Goal: Task Accomplishment & Management: Complete application form

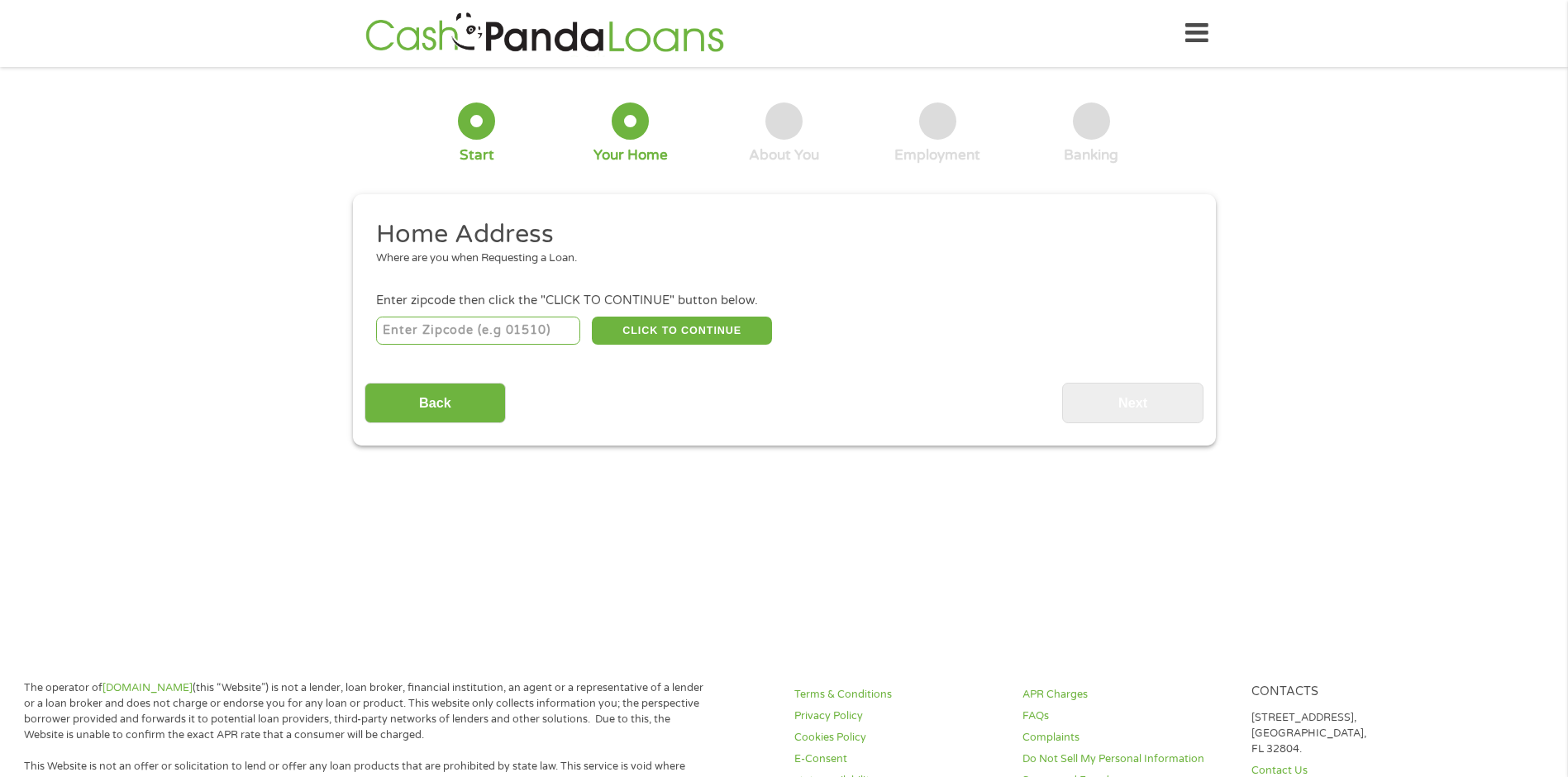
click at [538, 325] on input "number" at bounding box center [479, 331] width 205 height 28
type input "01550"
click at [665, 323] on button "CLICK TO CONTINUE" at bounding box center [681, 331] width 180 height 28
type input "01550"
type input "[GEOGRAPHIC_DATA]"
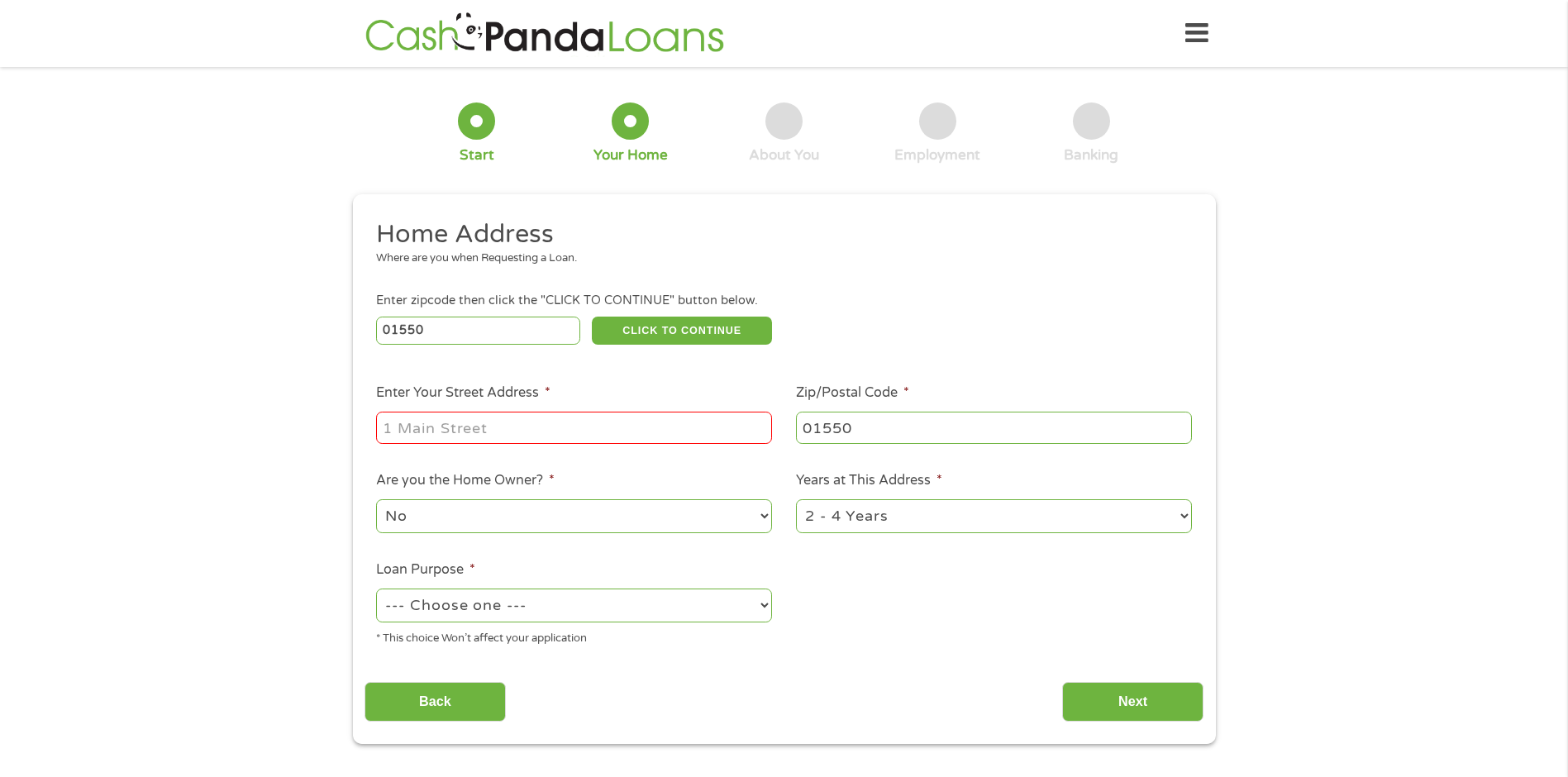
click at [477, 430] on input "Enter Your Street Address *" at bounding box center [574, 427] width 396 height 32
type input "[STREET_ADDRESS]"
click at [761, 603] on select "--- Choose one --- Pay Bills Debt Consolidation Home Improvement Major Purchase…" at bounding box center [574, 606] width 396 height 34
click at [248, 538] on div "1 Start 2 Your Home 3 About You 4 Employment 5 Banking 6 This field is hidden w…" at bounding box center [784, 411] width 1568 height 666
click at [761, 602] on select "--- Choose one --- Pay Bills Debt Consolidation Home Improvement Major Purchase…" at bounding box center [574, 606] width 396 height 34
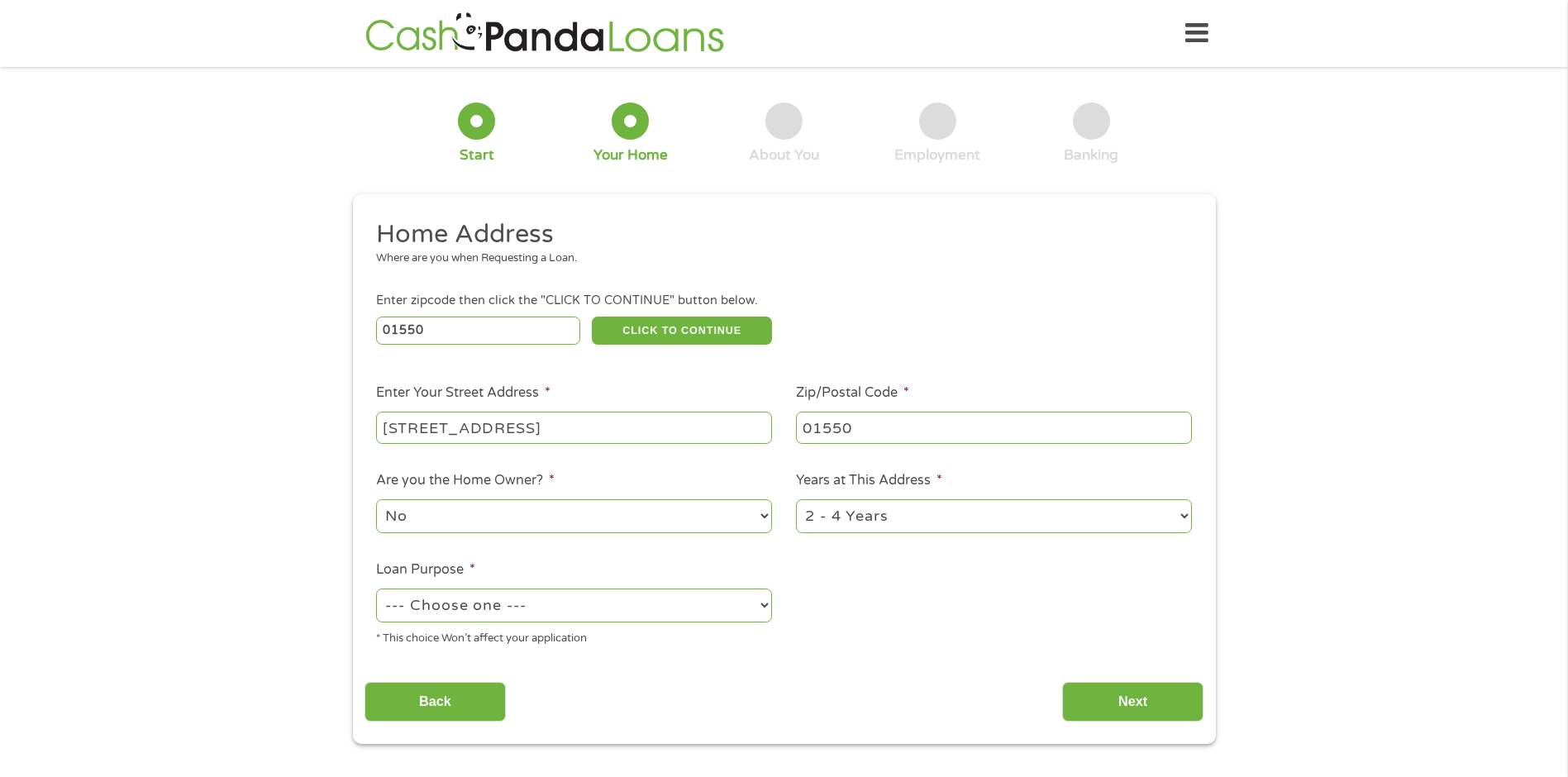
select select "medicalexpenses"
click at [376, 589] on select "--- Choose one --- Pay Bills Debt Consolidation Home Improvement Major Purchase…" at bounding box center [574, 606] width 396 height 34
click at [1145, 694] on input "Next" at bounding box center [1132, 702] width 141 height 41
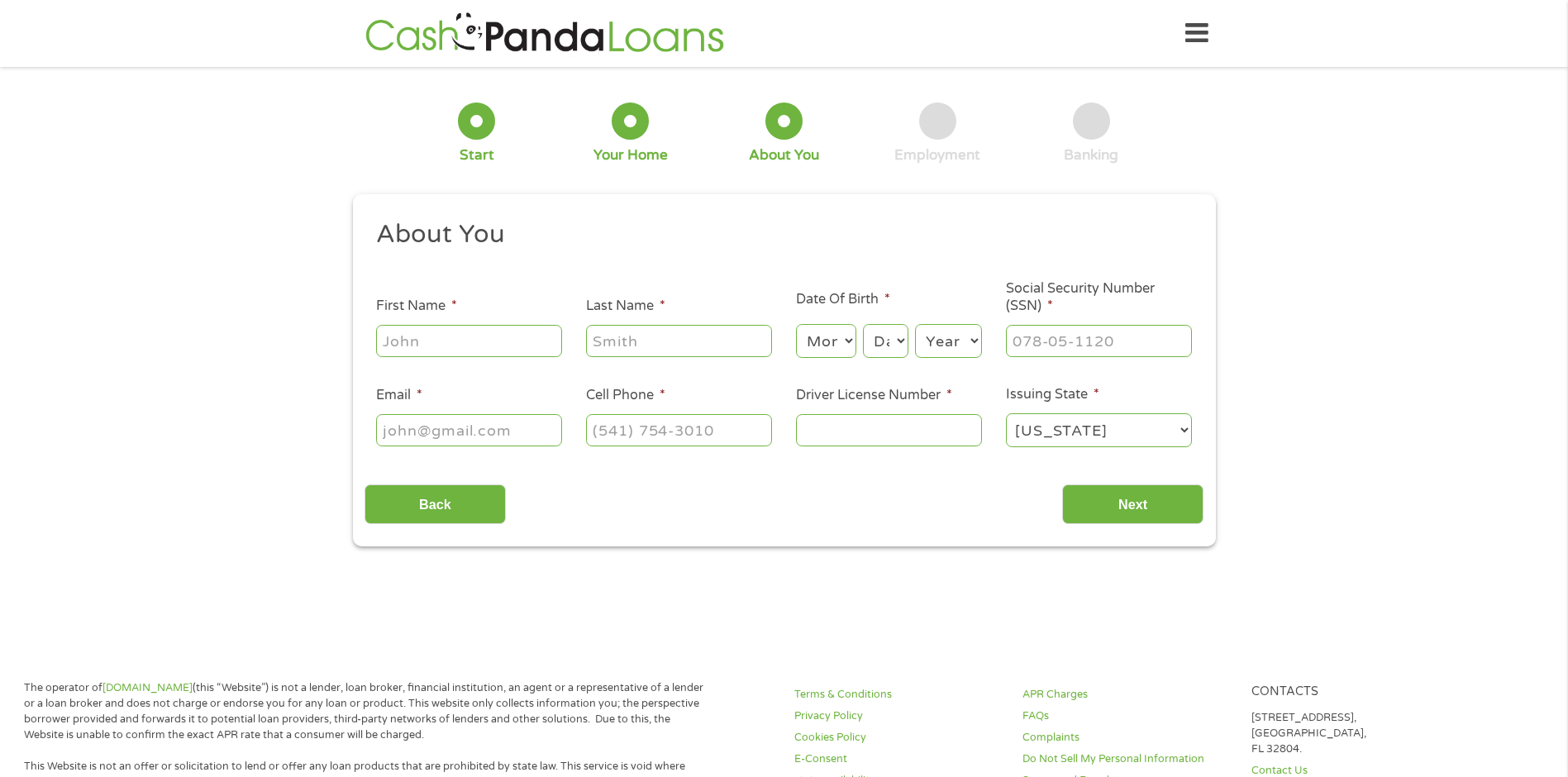
click at [446, 333] on input "First Name *" at bounding box center [469, 341] width 186 height 32
type input "[PERSON_NAME]"
type input "maricola"
type input "[EMAIL_ADDRESS][DOMAIN_NAME]"
type input "[PHONE_NUMBER]"
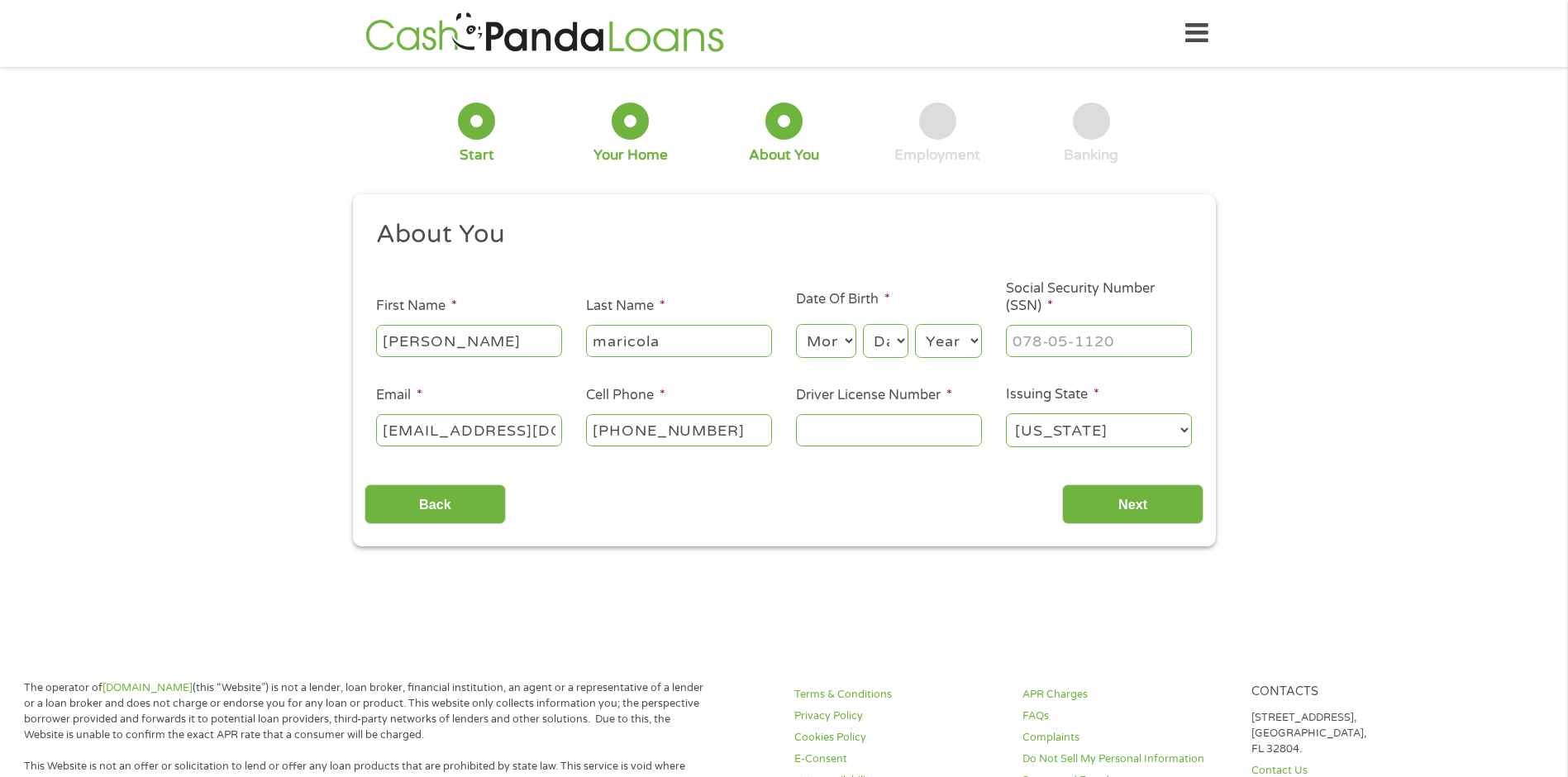
click at [840, 336] on select "Month 1 2 3 4 5 6 7 8 9 10 11 12" at bounding box center [825, 341] width 61 height 34
select select "1"
click at [795, 324] on select "Month 1 2 3 4 5 6 7 8 9 10 11 12" at bounding box center [825, 341] width 61 height 34
click at [891, 334] on select "Day 1 2 3 4 5 6 7 8 9 10 11 12 13 14 15 16 17 18 19 20 21 22 23 24 25 26 27 28 …" at bounding box center [885, 341] width 45 height 34
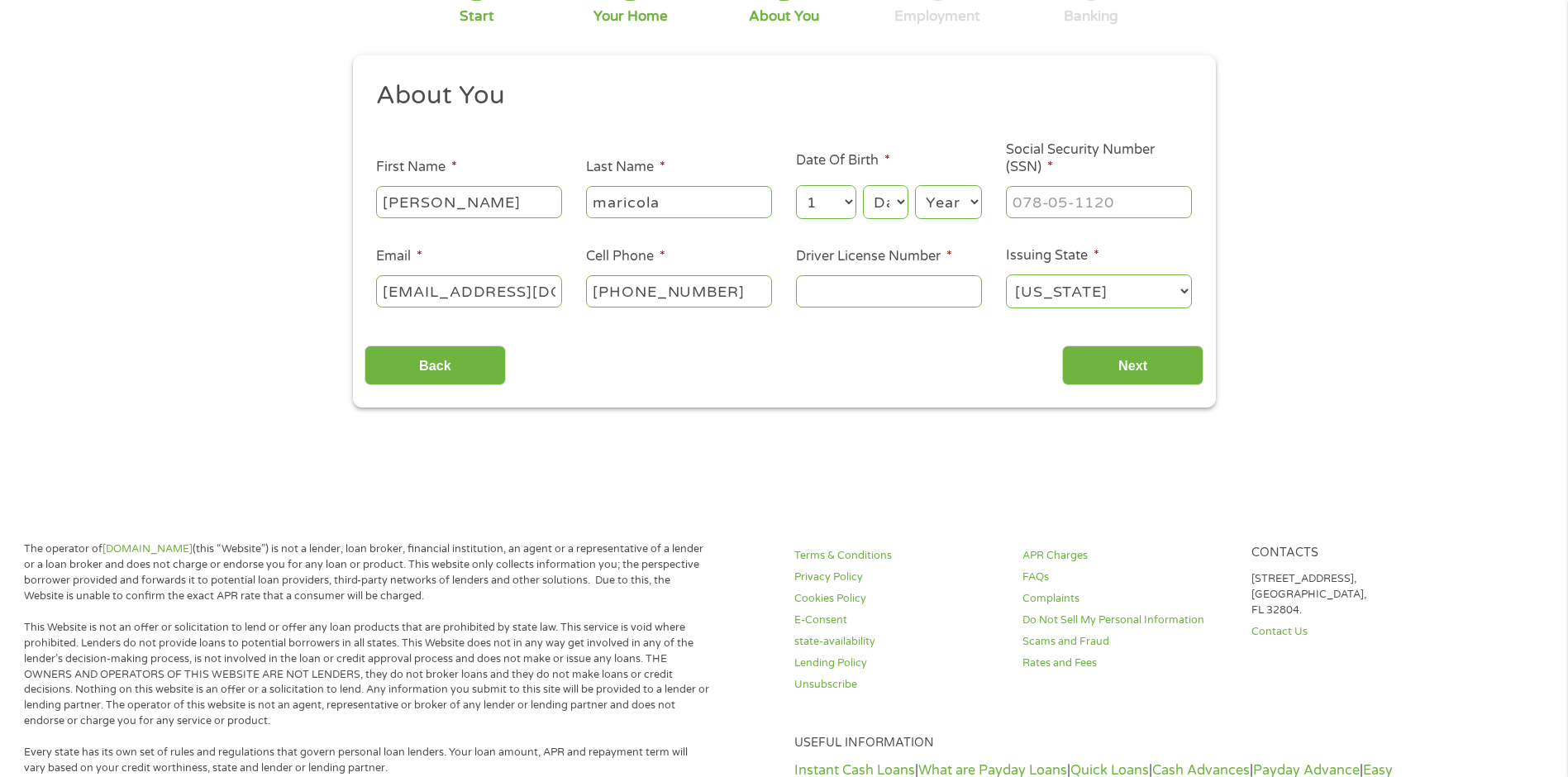
scroll to position [0, 0]
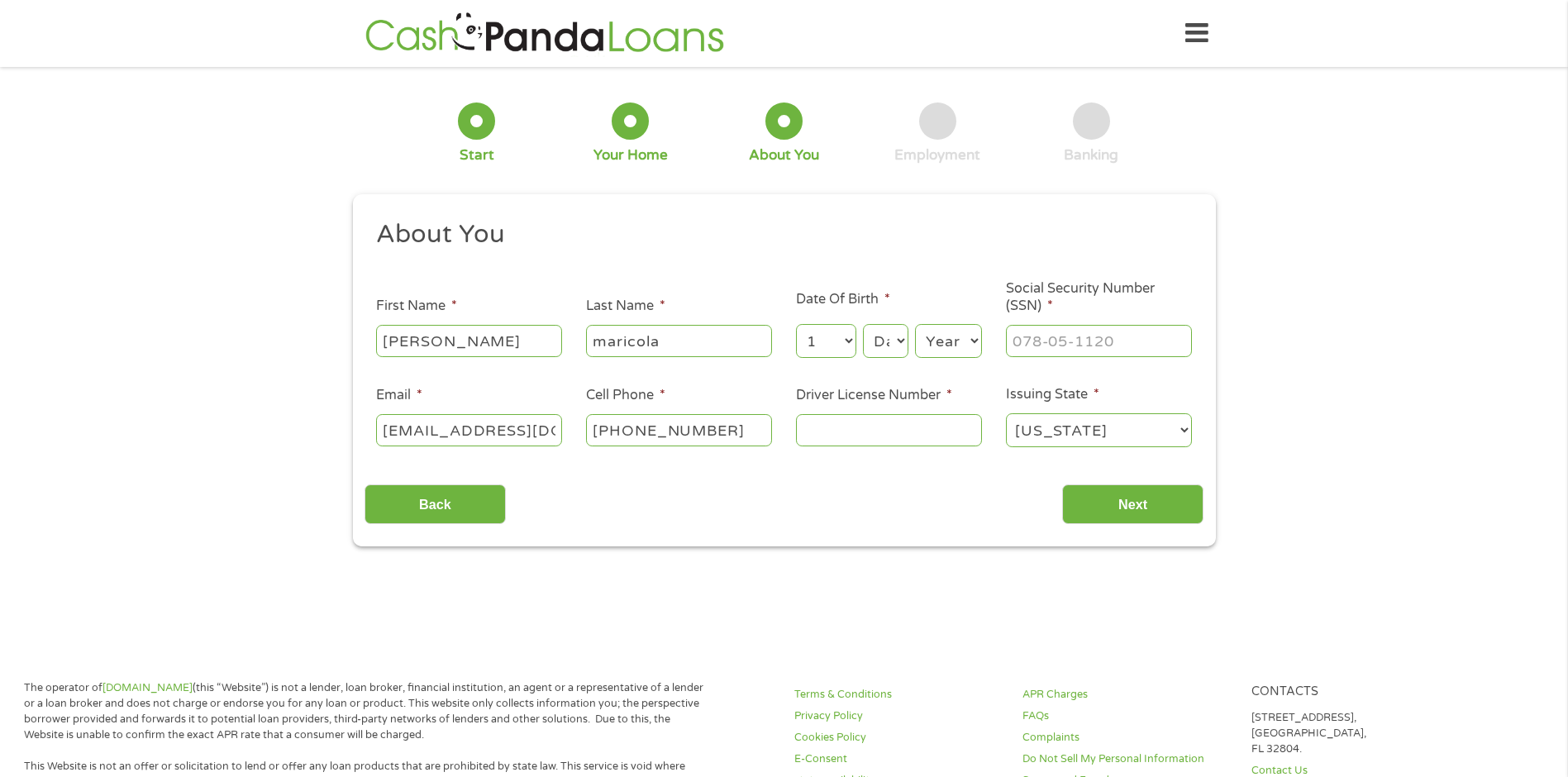
click at [884, 333] on select "Day 1 2 3 4 5 6 7 8 9 10 11 12 13 14 15 16 17 18 19 20 21 22 23 24 25 26 27 28 …" at bounding box center [885, 341] width 45 height 34
select select "18"
click at [863, 324] on select "Day 1 2 3 4 5 6 7 8 9 10 11 12 13 14 15 16 17 18 19 20 21 22 23 24 25 26 27 28 …" at bounding box center [885, 341] width 45 height 34
click at [949, 341] on select "Year [DATE] 2006 2005 2004 2003 2002 2001 2000 1999 1998 1997 1996 1995 1994 19…" at bounding box center [947, 341] width 67 height 34
select select "1957"
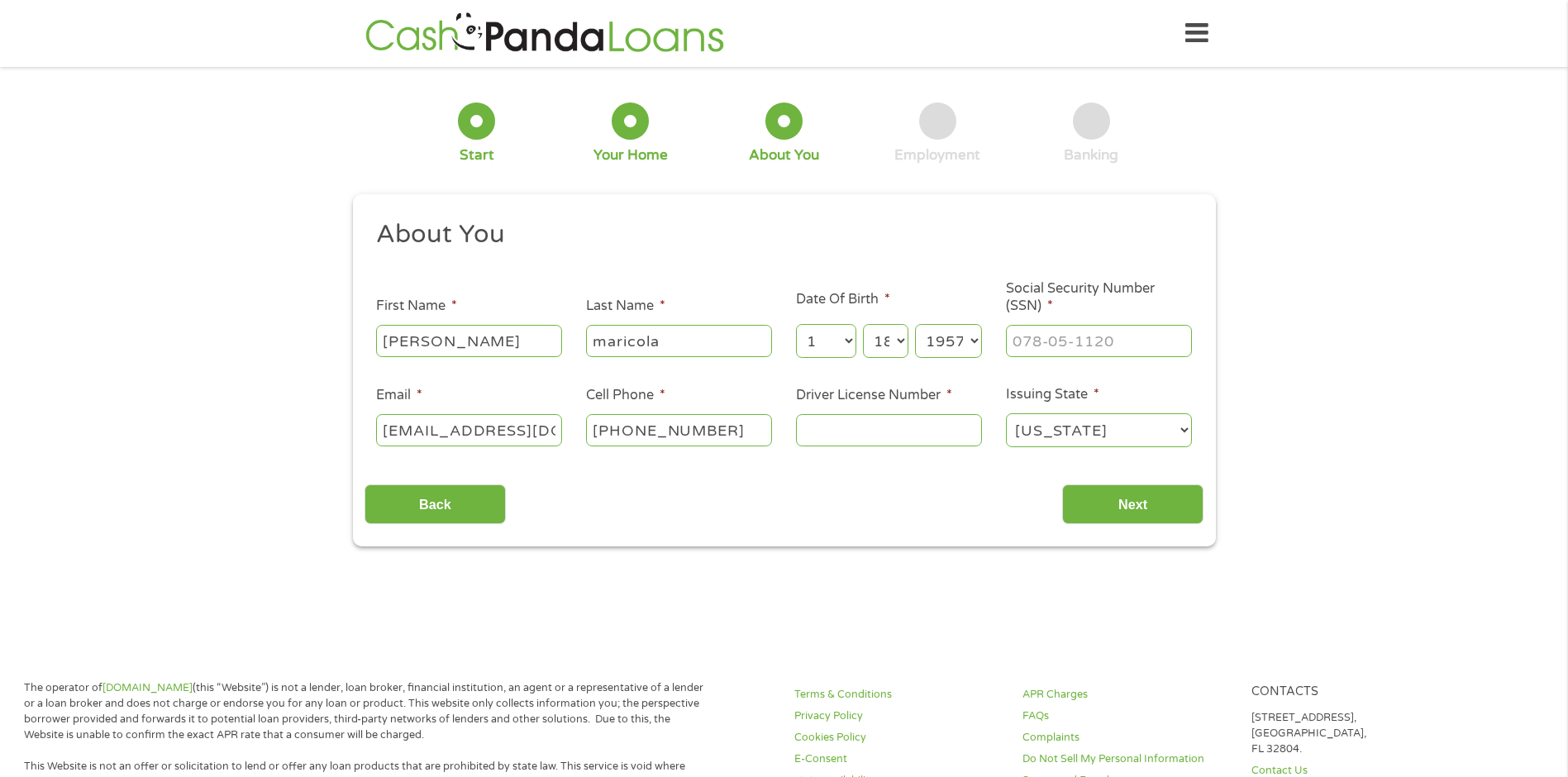
click at [915, 324] on select "Year [DATE] 2006 2005 2004 2003 2002 2001 2000 1999 1998 1997 1996 1995 1994 19…" at bounding box center [947, 341] width 67 height 34
click at [1045, 344] on input "___-__-____" at bounding box center [1098, 341] width 186 height 32
type input "036-40-2259"
click at [1141, 493] on input "Next" at bounding box center [1132, 505] width 141 height 41
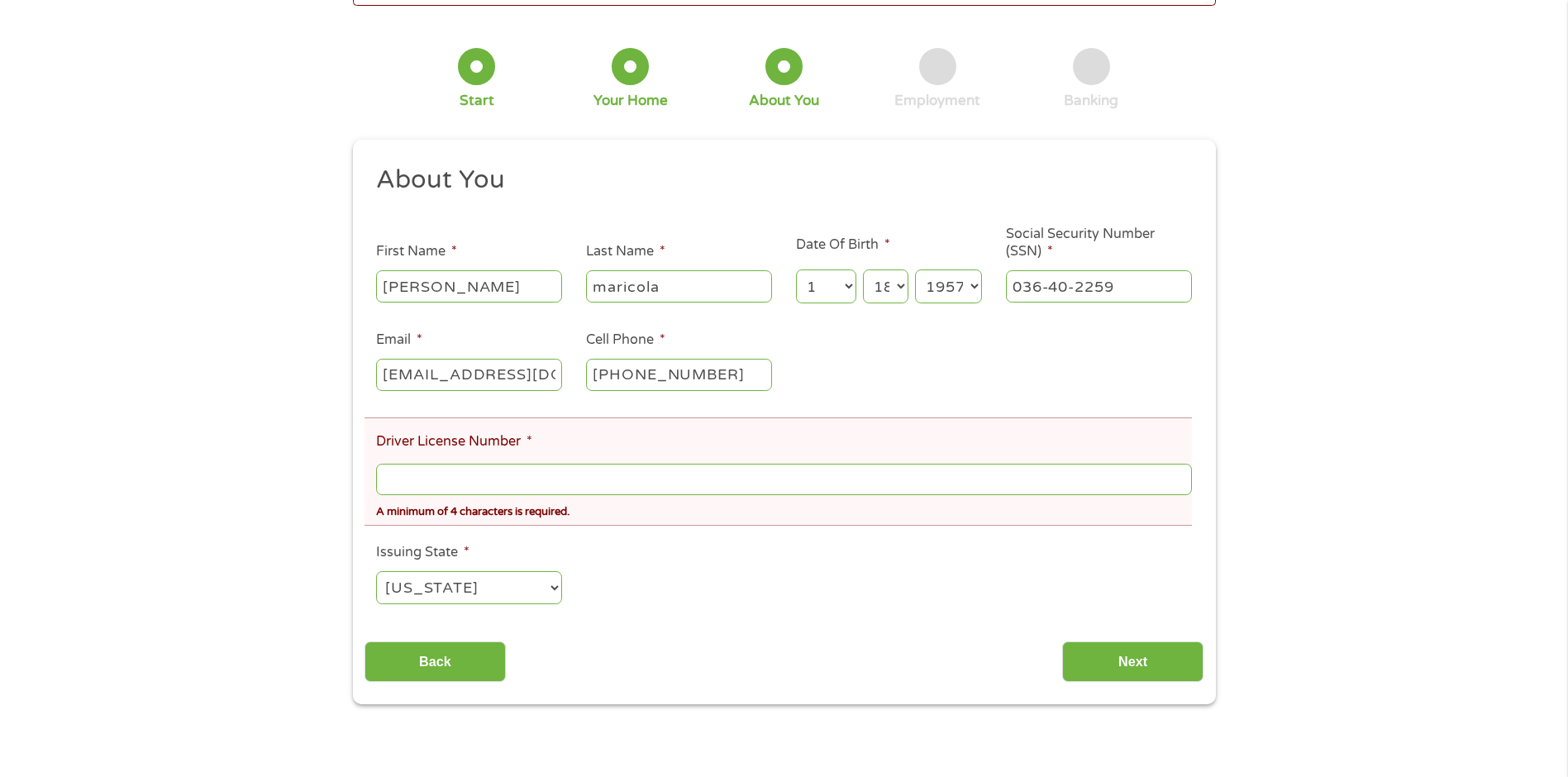
scroll to position [82, 0]
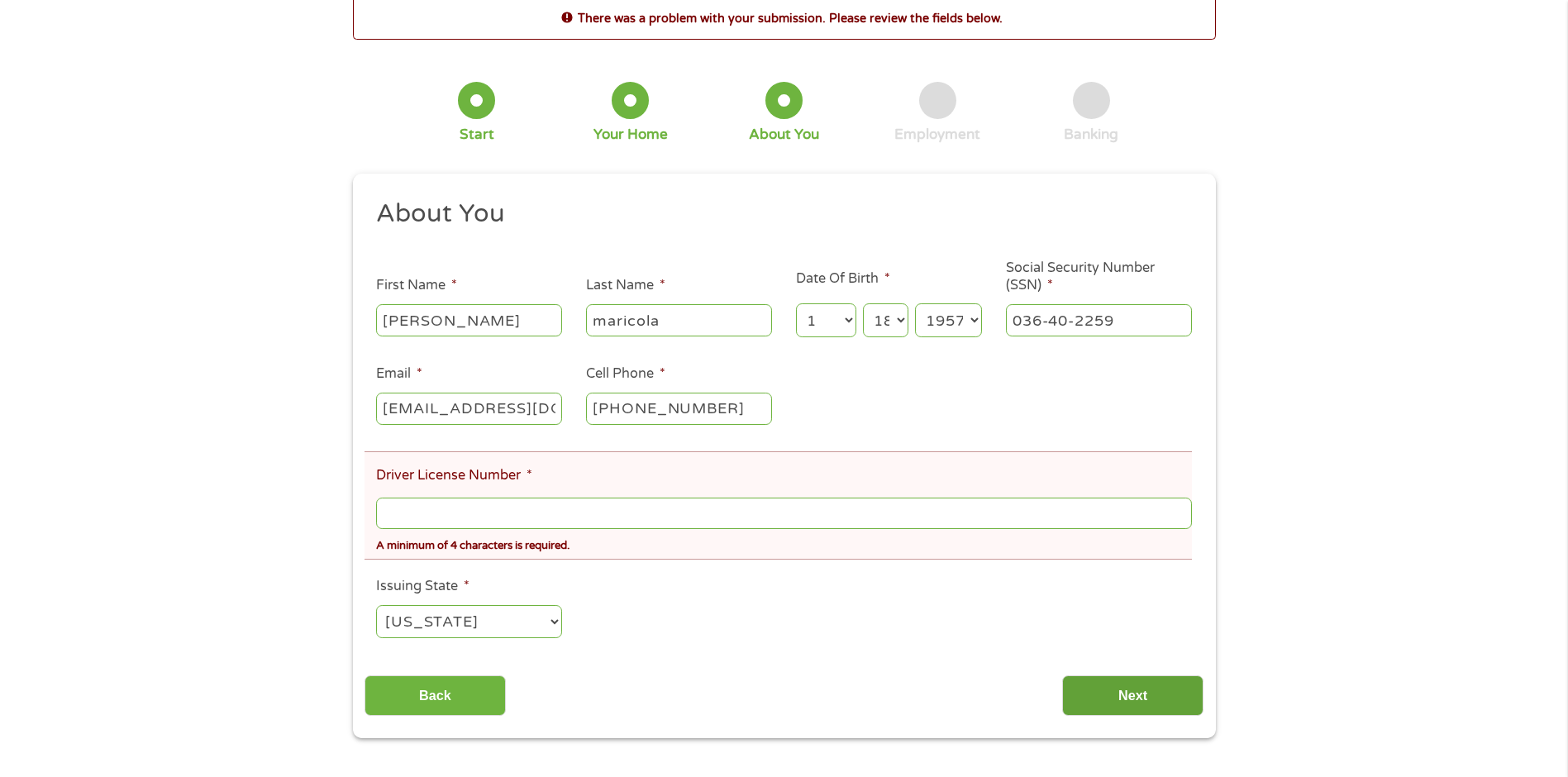
click at [1121, 694] on input "Next" at bounding box center [1132, 696] width 141 height 41
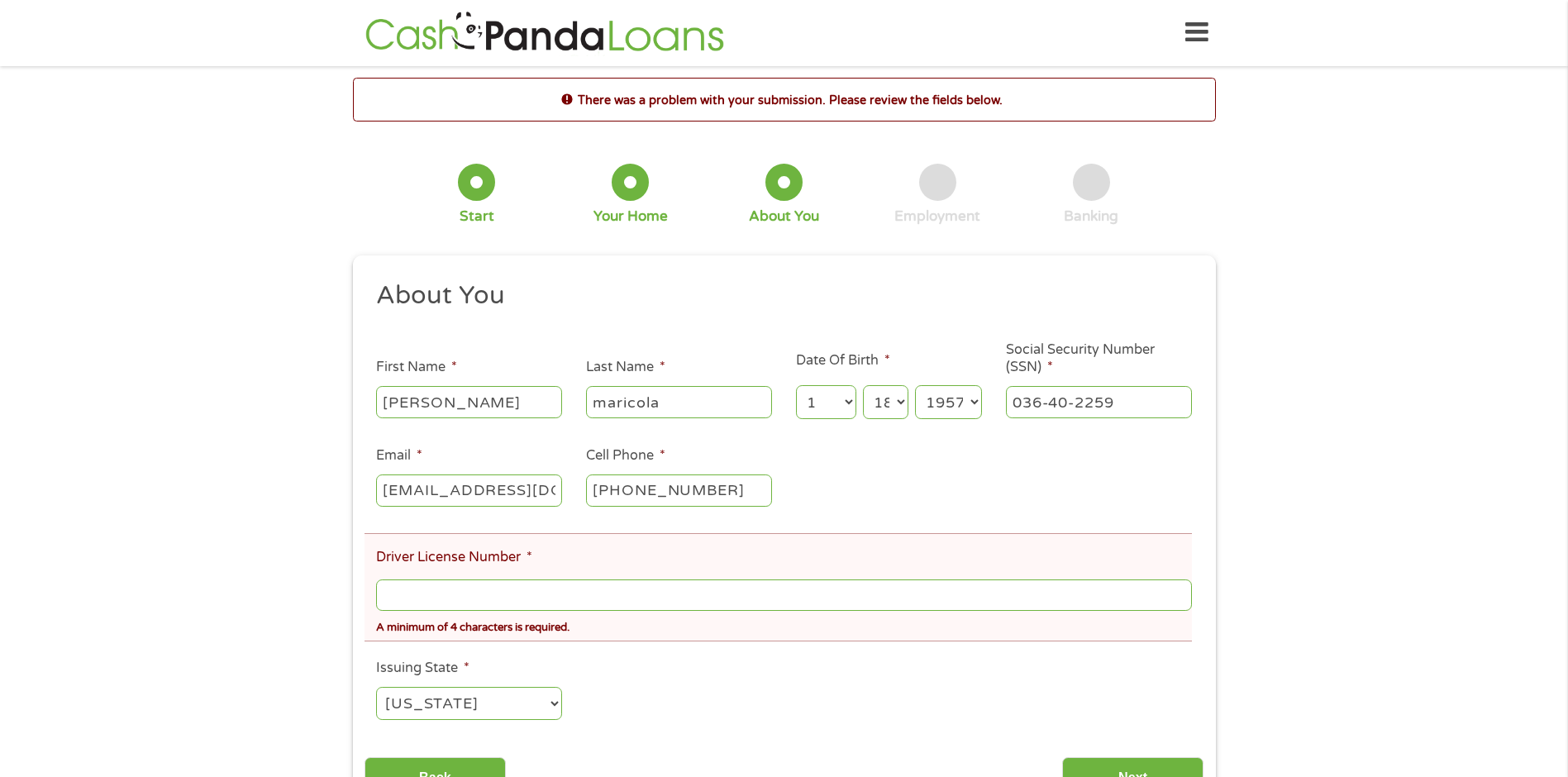
scroll to position [0, 0]
click at [560, 699] on select "[US_STATE] [US_STATE] [US_STATE] [US_STATE] [US_STATE] [US_STATE] [US_STATE] [U…" at bounding box center [469, 704] width 186 height 34
click at [697, 686] on ul "About You This field is hidden when viewing the form Title * --- Choose one ---…" at bounding box center [784, 508] width 839 height 456
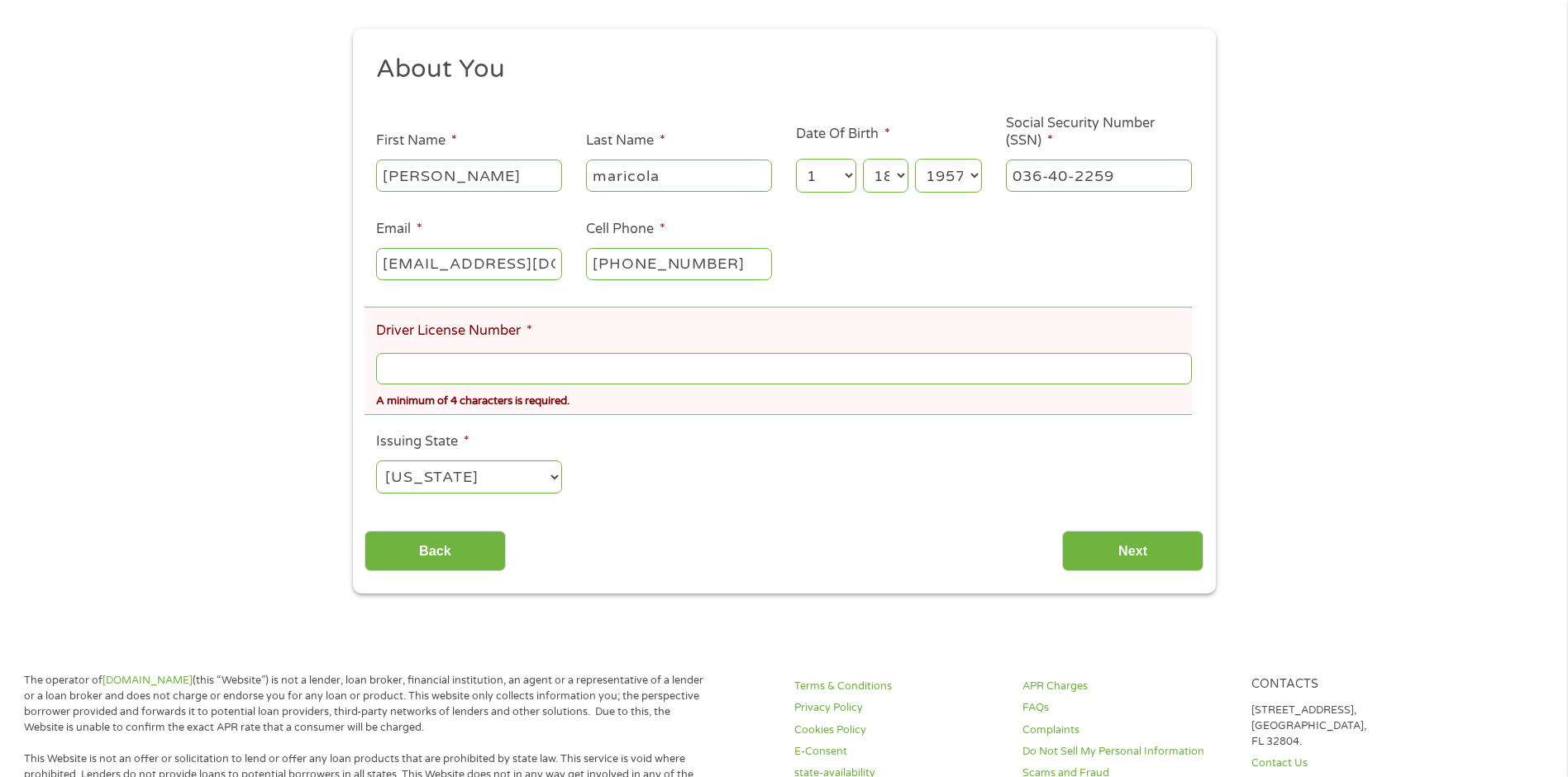
scroll to position [248, 0]
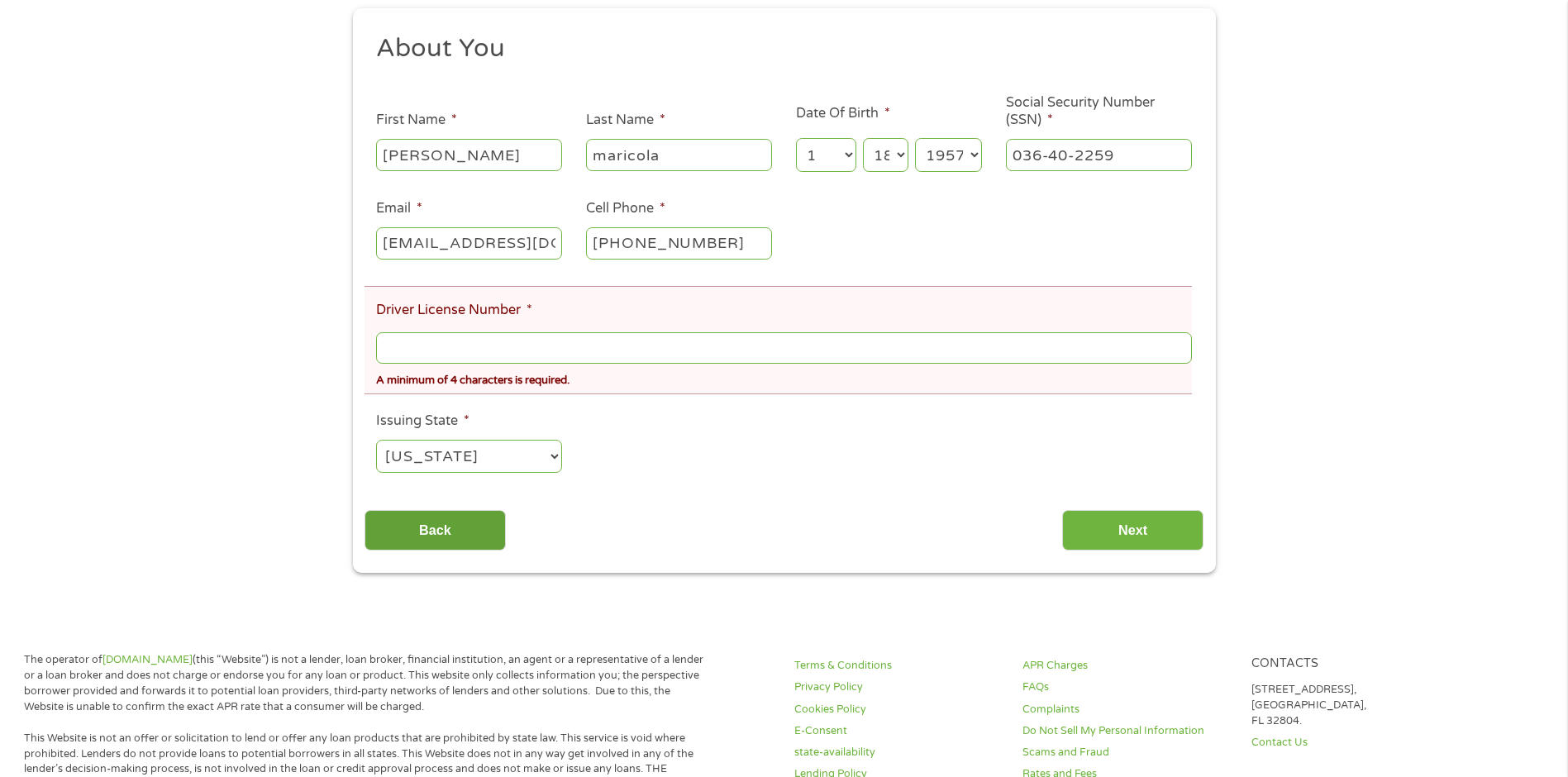
click at [443, 523] on input "Back" at bounding box center [435, 530] width 141 height 41
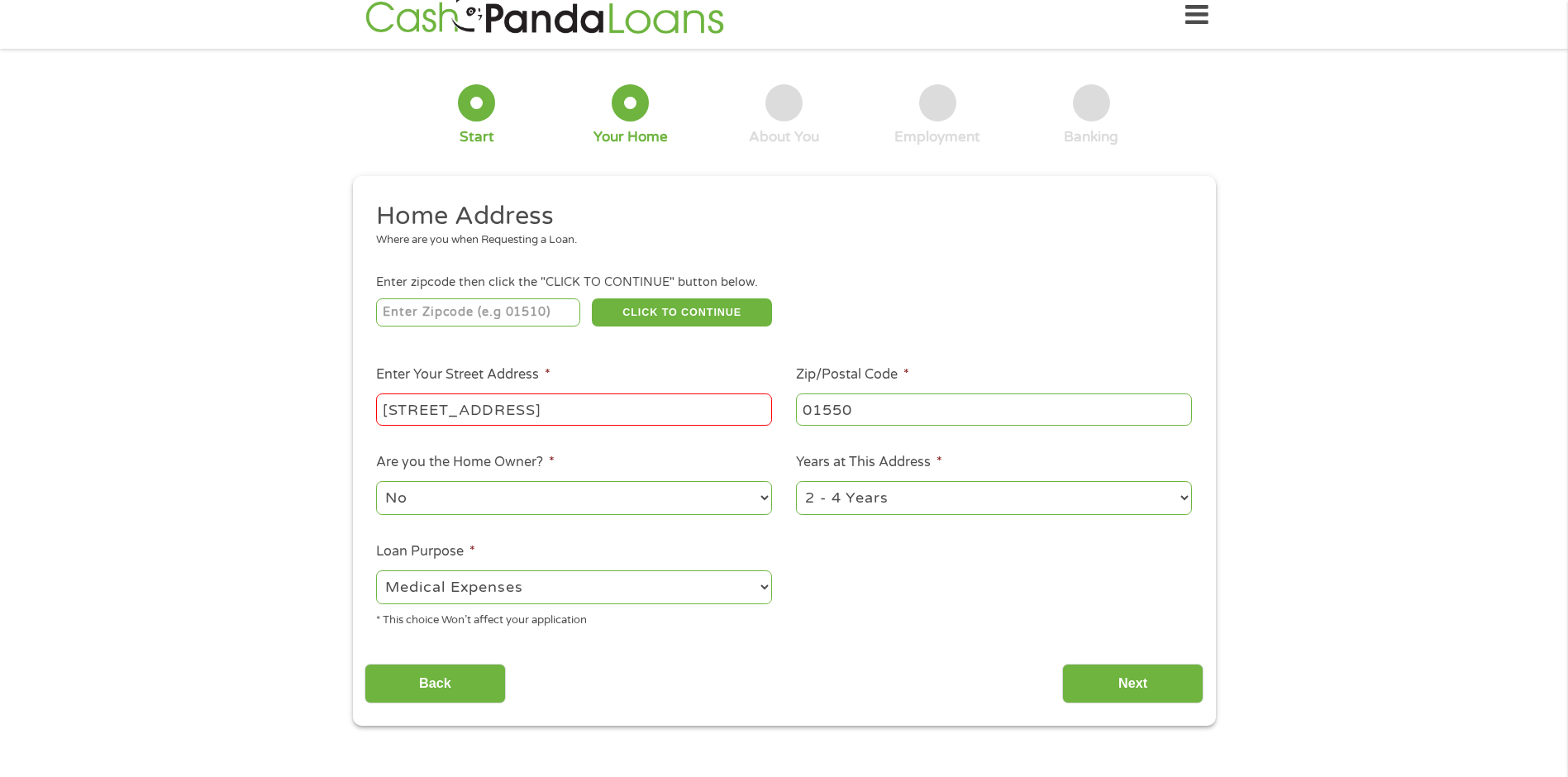
scroll to position [0, 0]
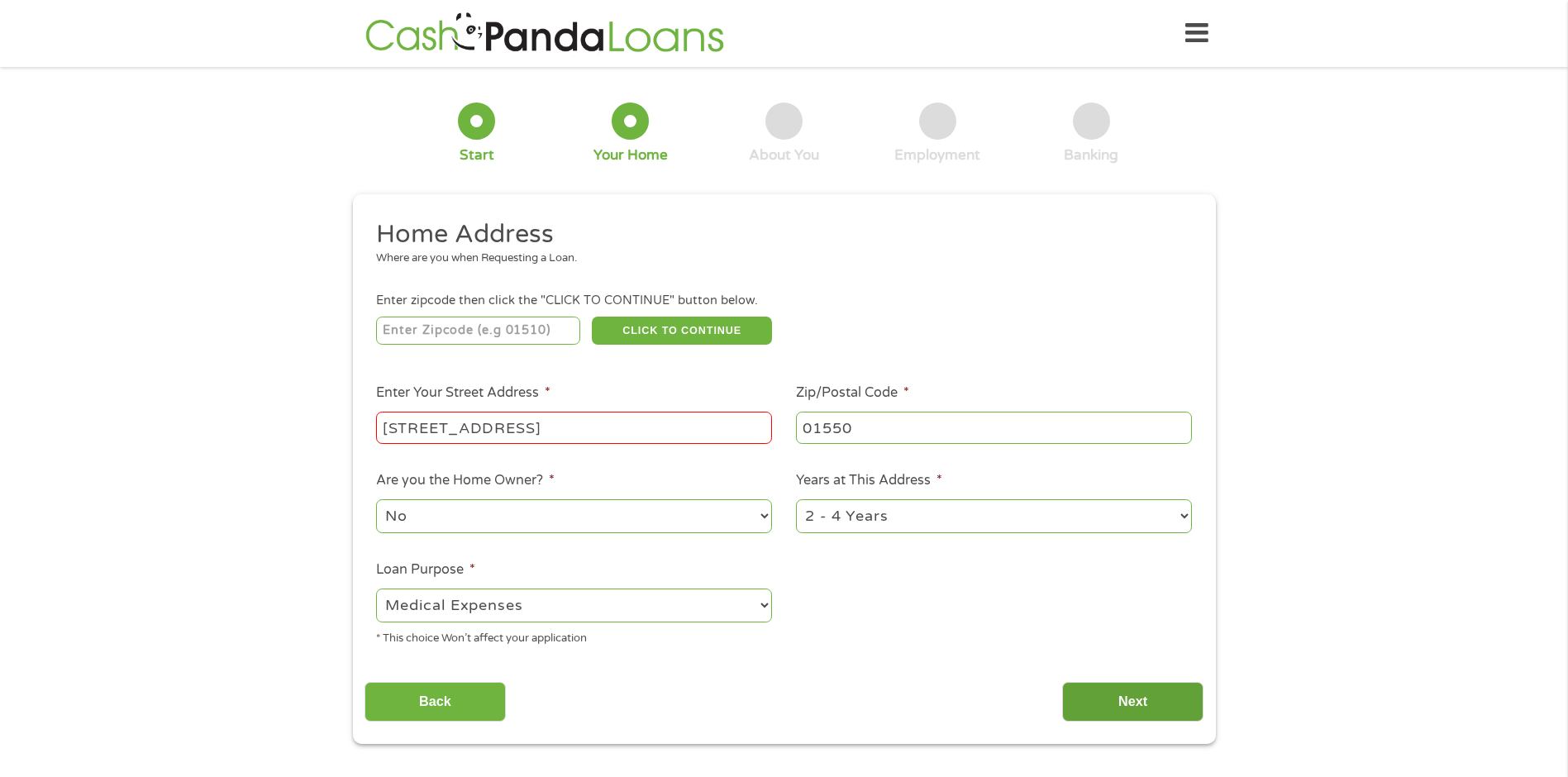
click at [1123, 701] on input "Next" at bounding box center [1132, 702] width 141 height 41
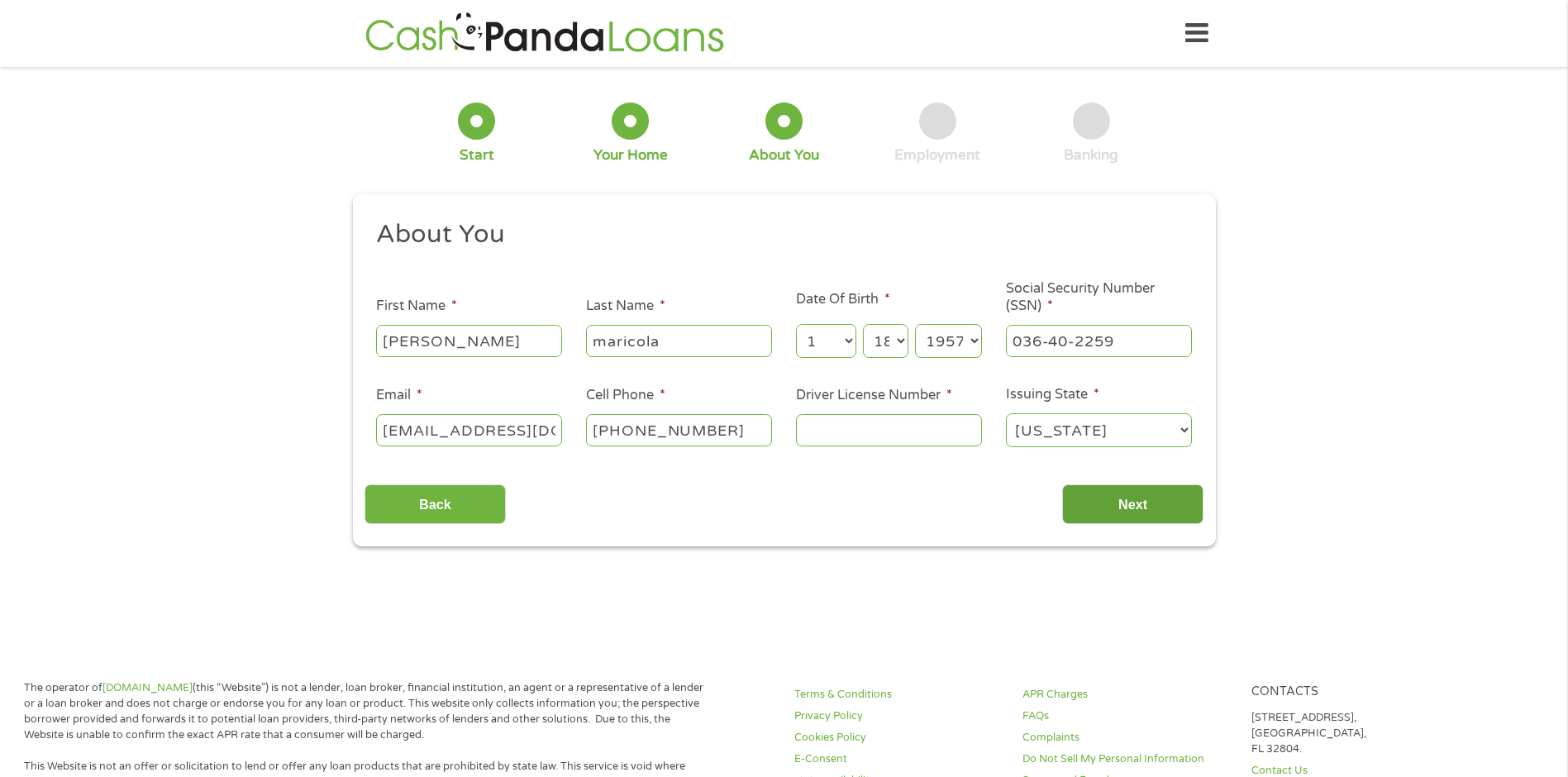
click at [1125, 504] on input "Next" at bounding box center [1132, 505] width 141 height 41
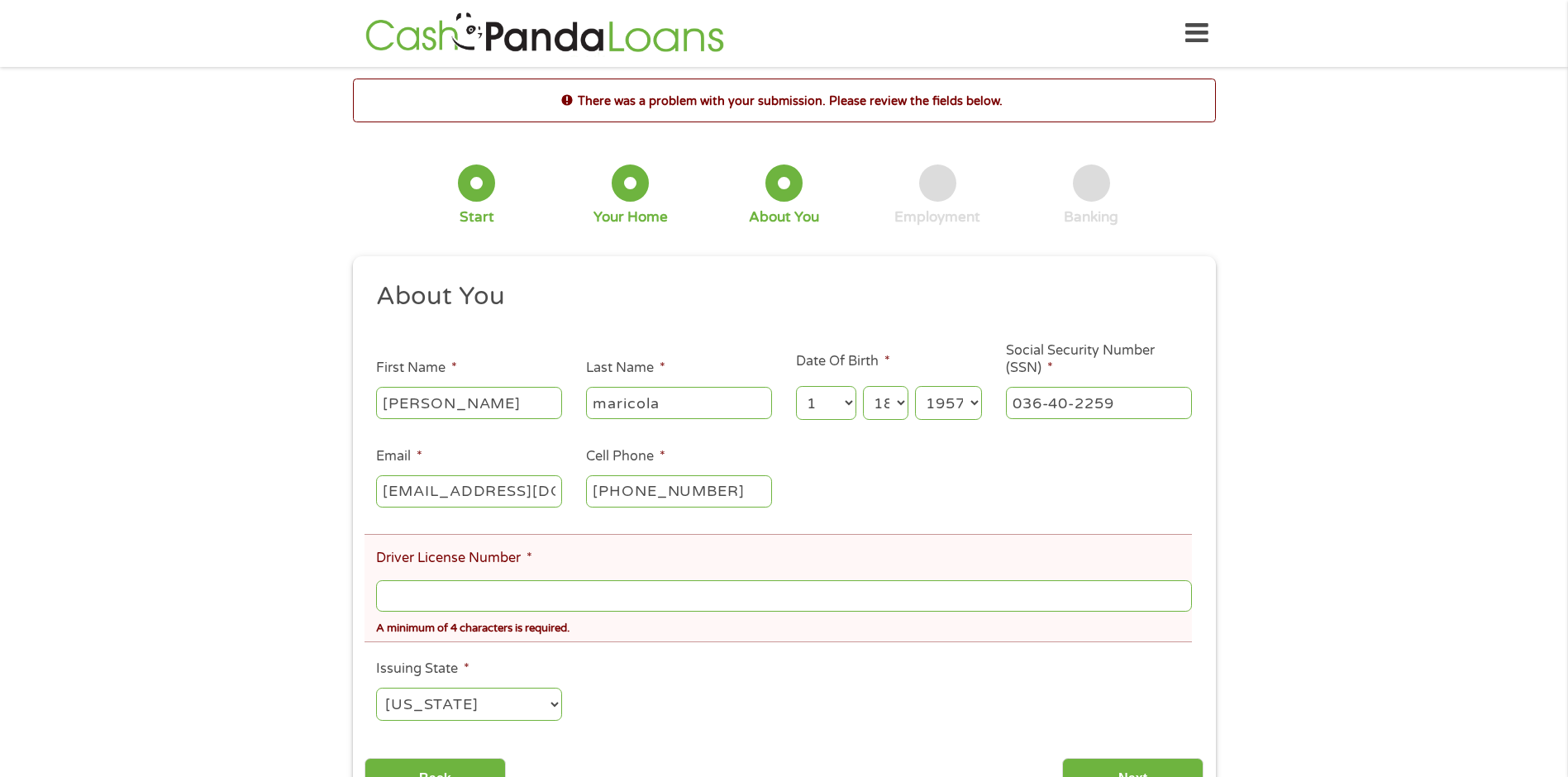
scroll to position [82, 0]
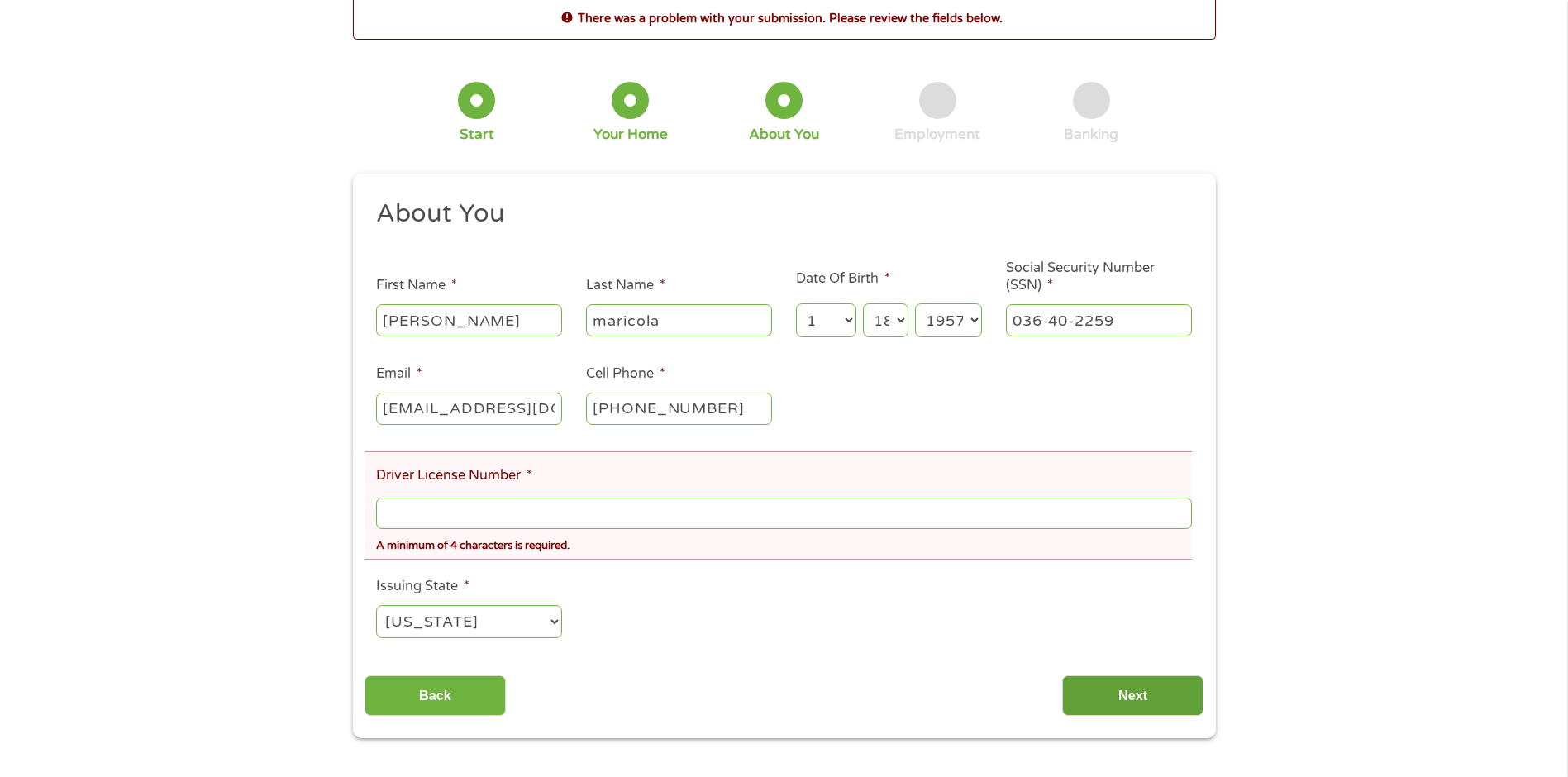
click at [1136, 689] on input "Next" at bounding box center [1132, 696] width 141 height 41
